Goal: Information Seeking & Learning: Learn about a topic

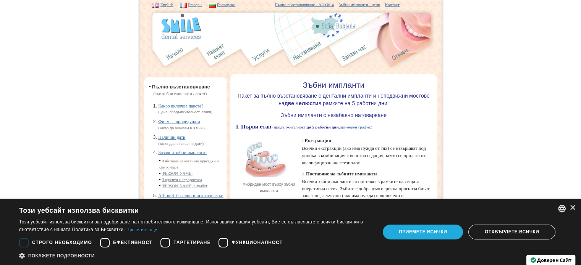
click at [438, 235] on div "Приемете всички" at bounding box center [423, 232] width 80 height 15
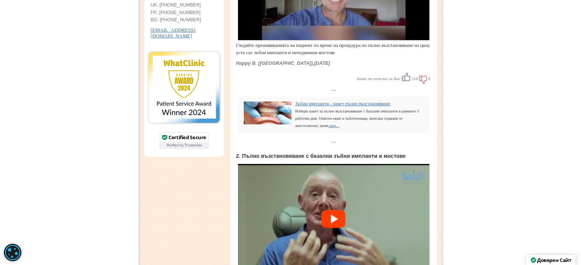
scroll to position [306, 0]
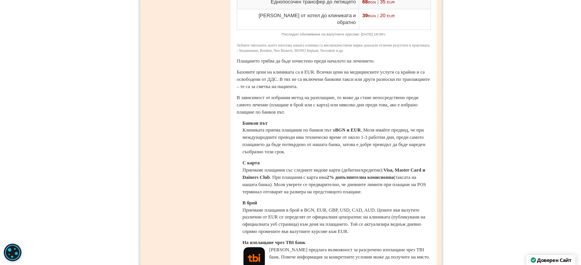
scroll to position [993, 0]
